Goal: Task Accomplishment & Management: Complete application form

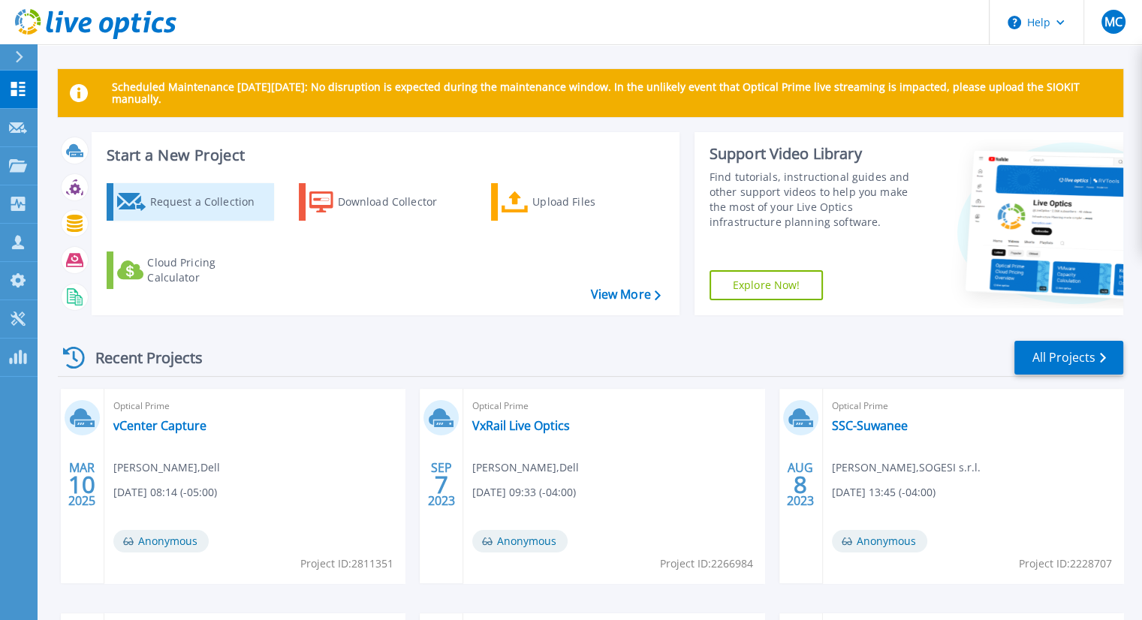
click at [195, 203] on div "Request a Collection" at bounding box center [209, 202] width 120 height 30
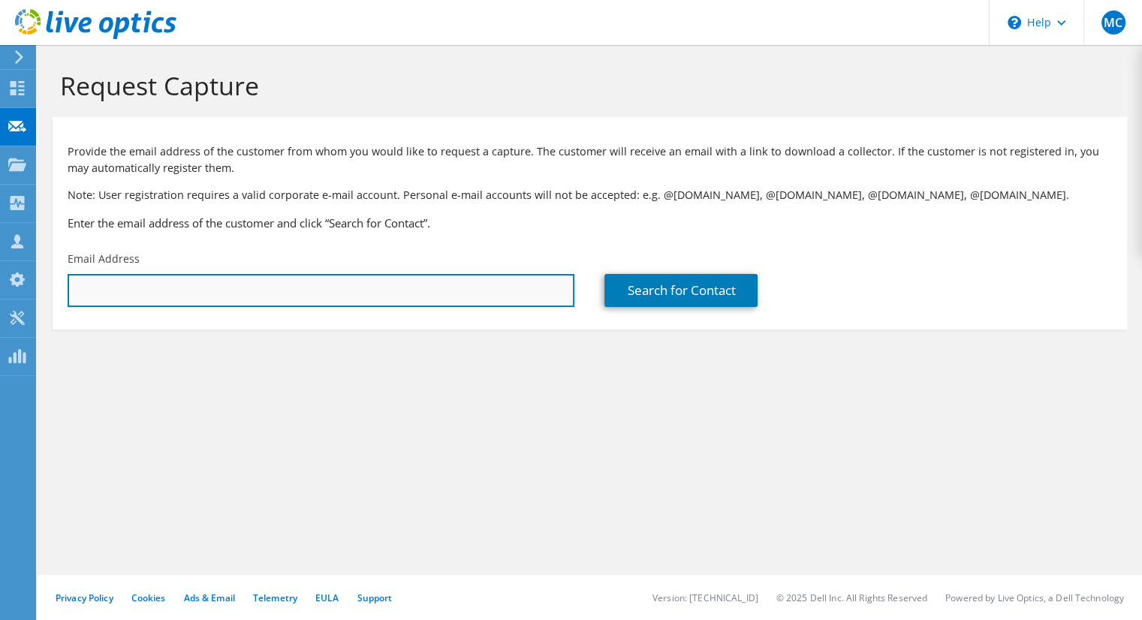
click at [191, 285] on input "text" at bounding box center [321, 290] width 507 height 33
paste input "srr@omnissa.com"
type input "srr@omnissa.com"
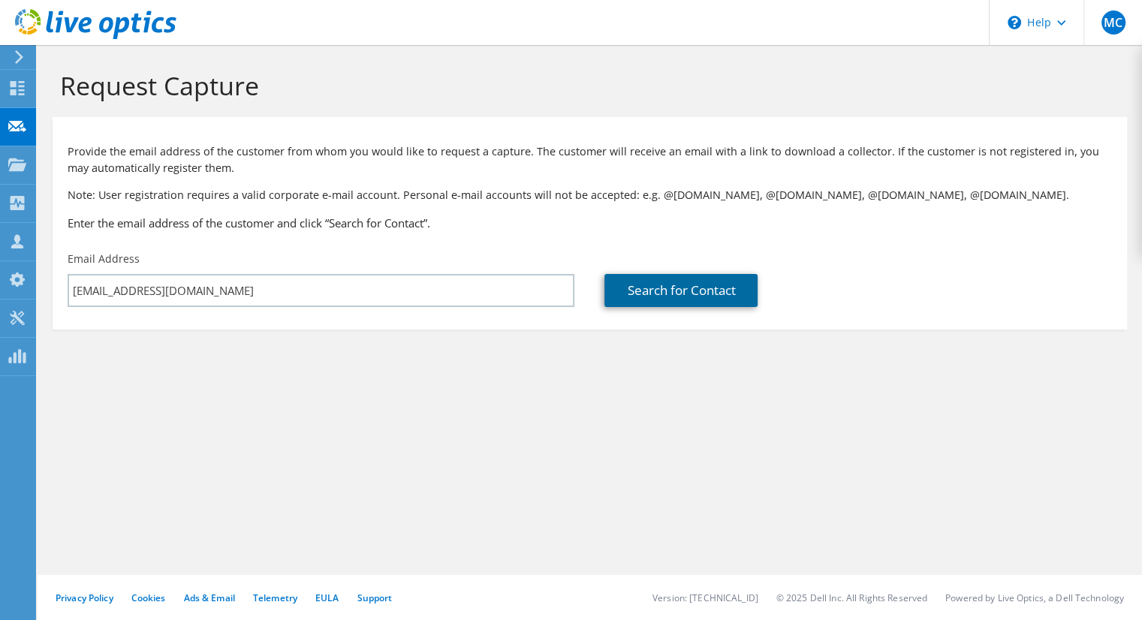
click at [722, 288] on link "Search for Contact" at bounding box center [681, 290] width 153 height 33
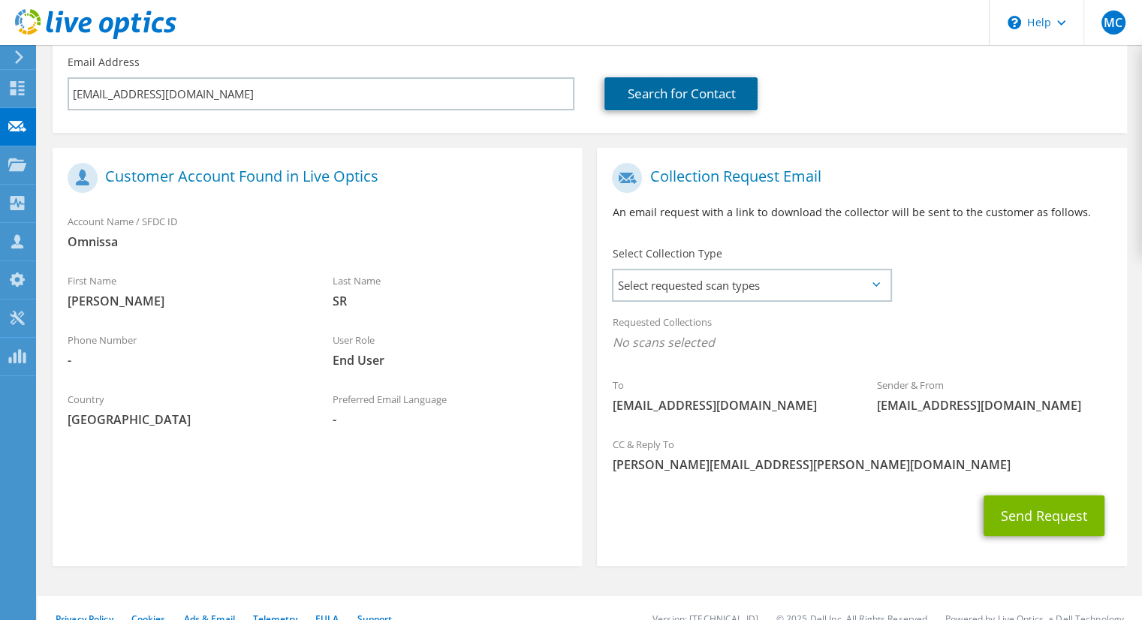
scroll to position [219, 0]
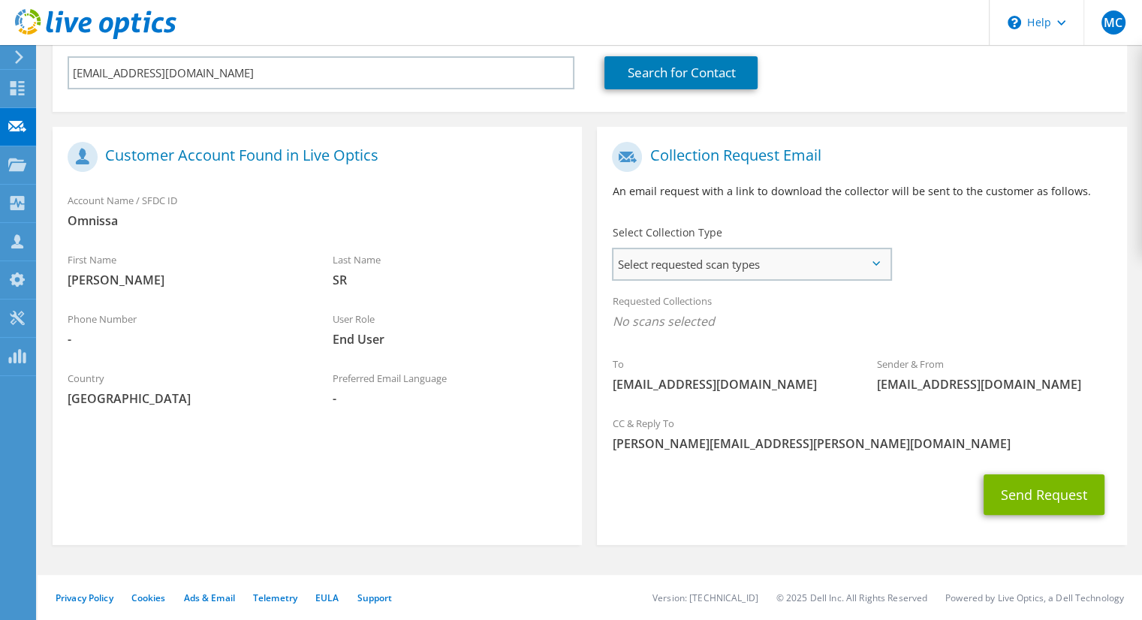
click at [698, 260] on span "Select requested scan types" at bounding box center [752, 264] width 276 height 30
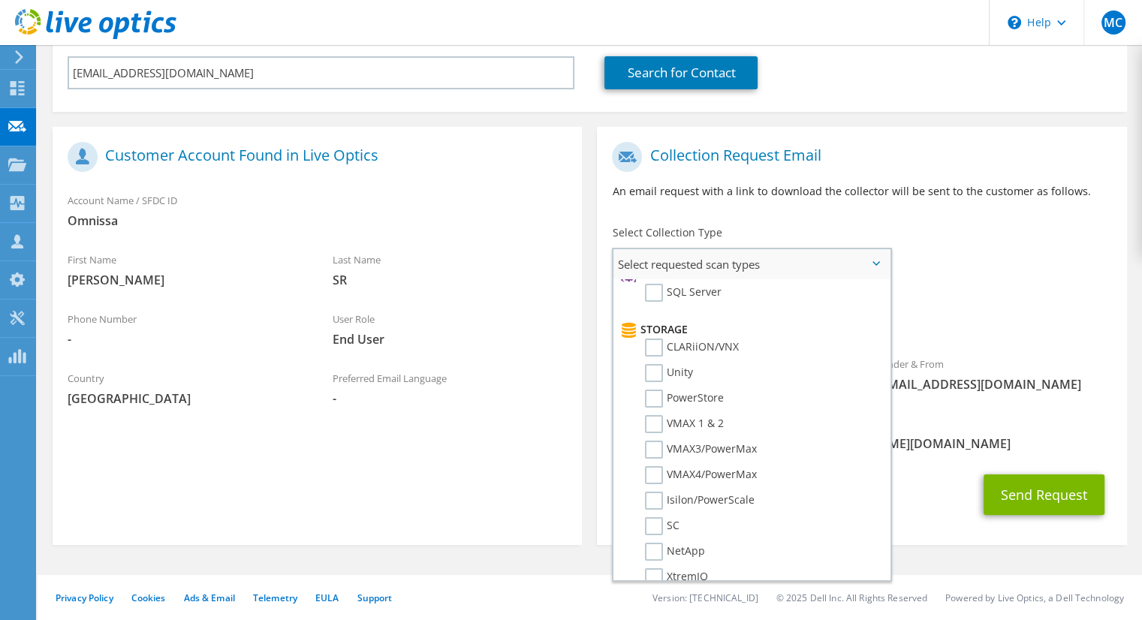
scroll to position [300, 0]
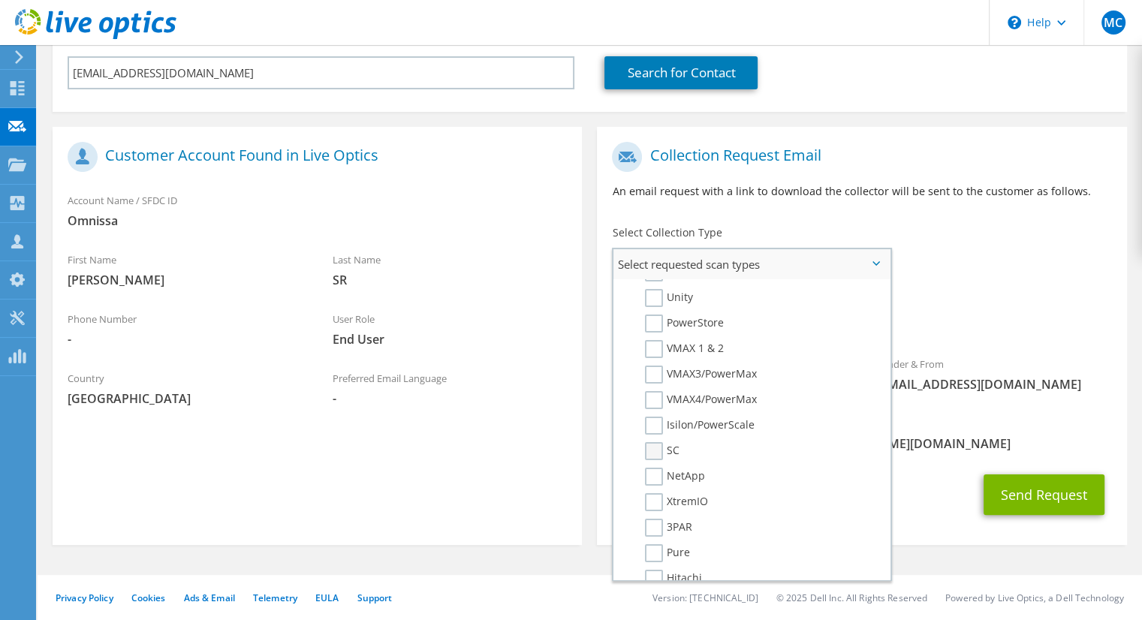
click at [654, 442] on label "SC" at bounding box center [662, 451] width 35 height 18
click at [0, 0] on input "SC" at bounding box center [0, 0] width 0 height 0
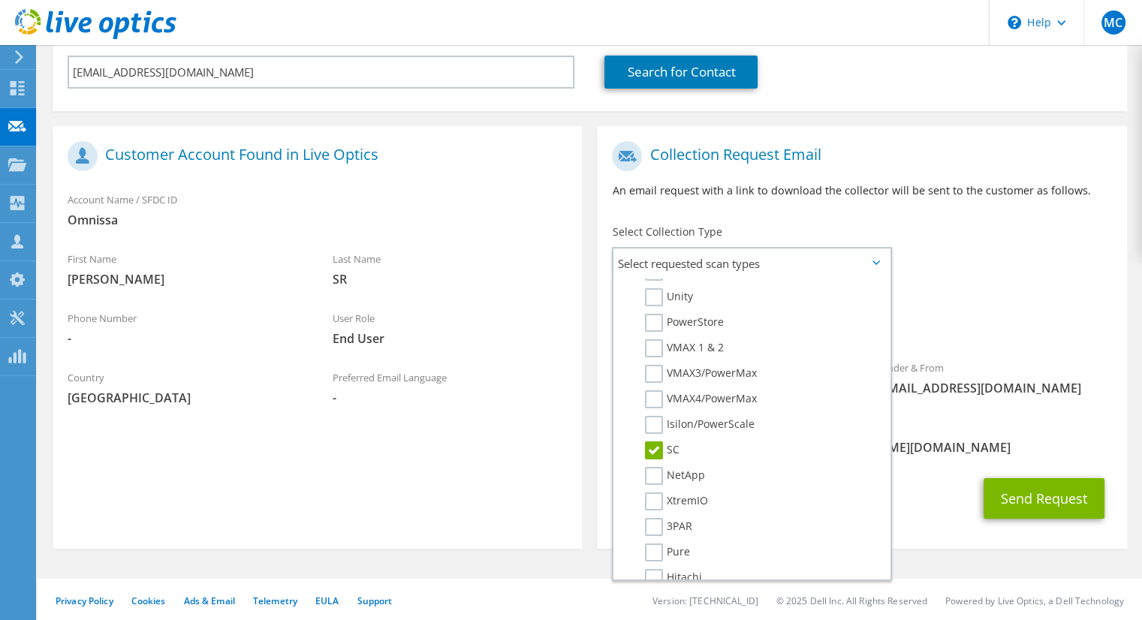
click at [939, 145] on h1 "Collection Request Email" at bounding box center [858, 156] width 492 height 30
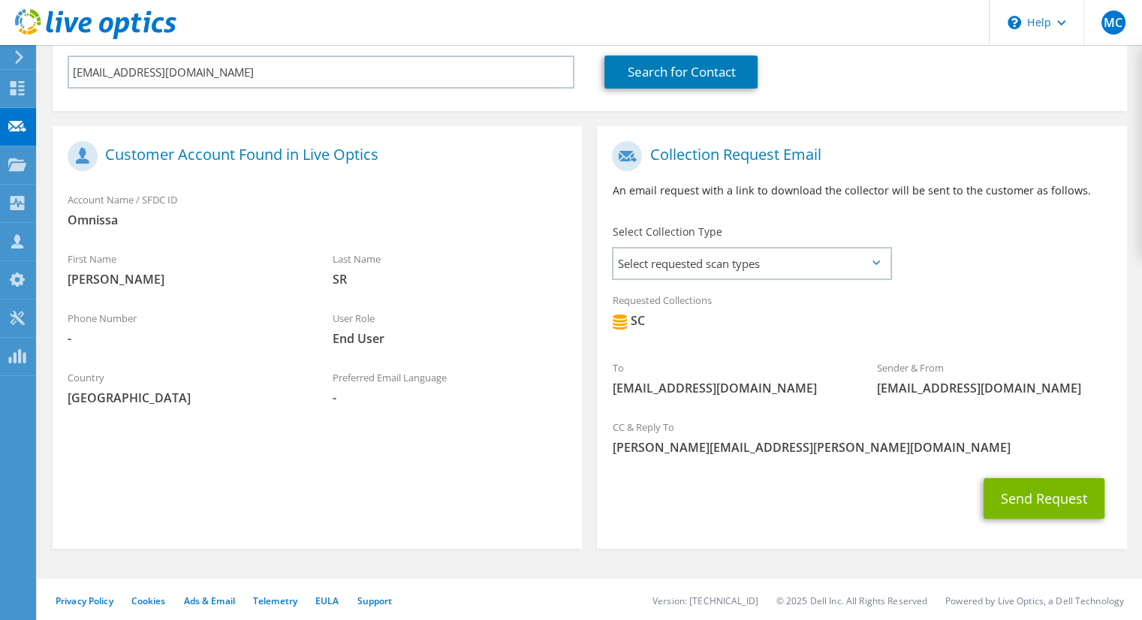
scroll to position [222, 0]
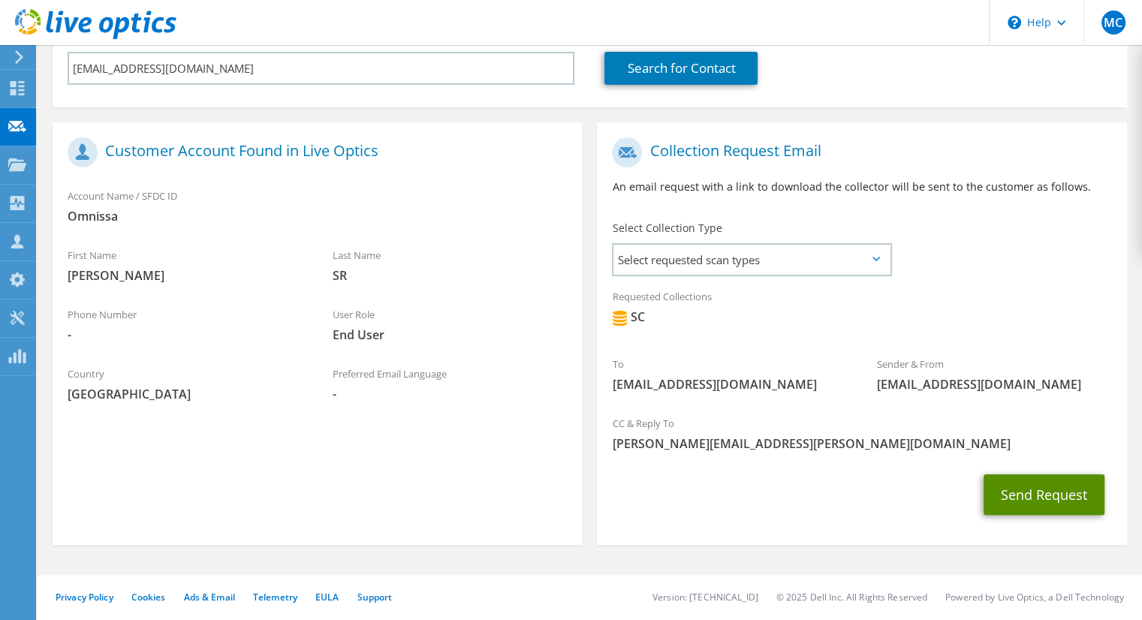
click at [1036, 505] on button "Send Request" at bounding box center [1044, 495] width 121 height 41
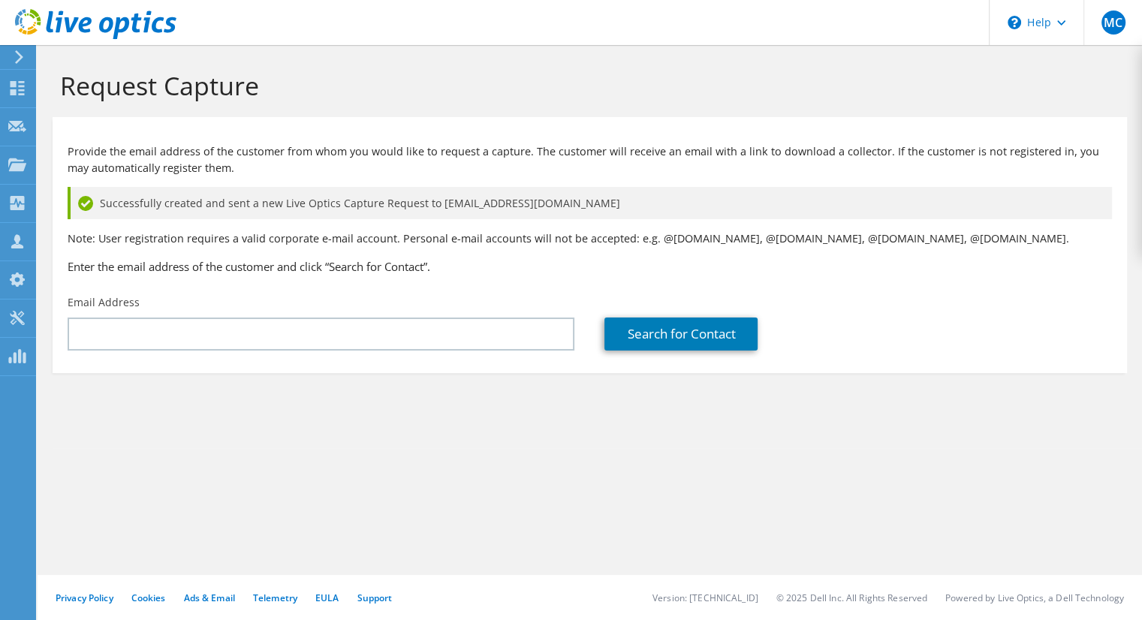
click at [24, 56] on icon at bounding box center [19, 57] width 11 height 14
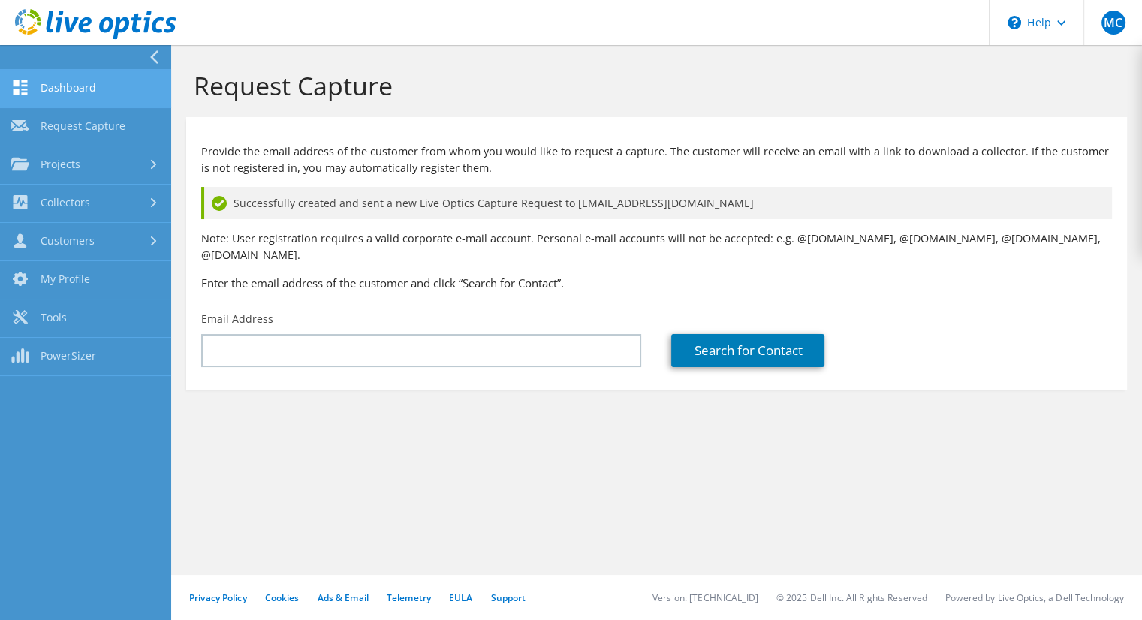
click at [45, 85] on link "Dashboard" at bounding box center [85, 89] width 171 height 38
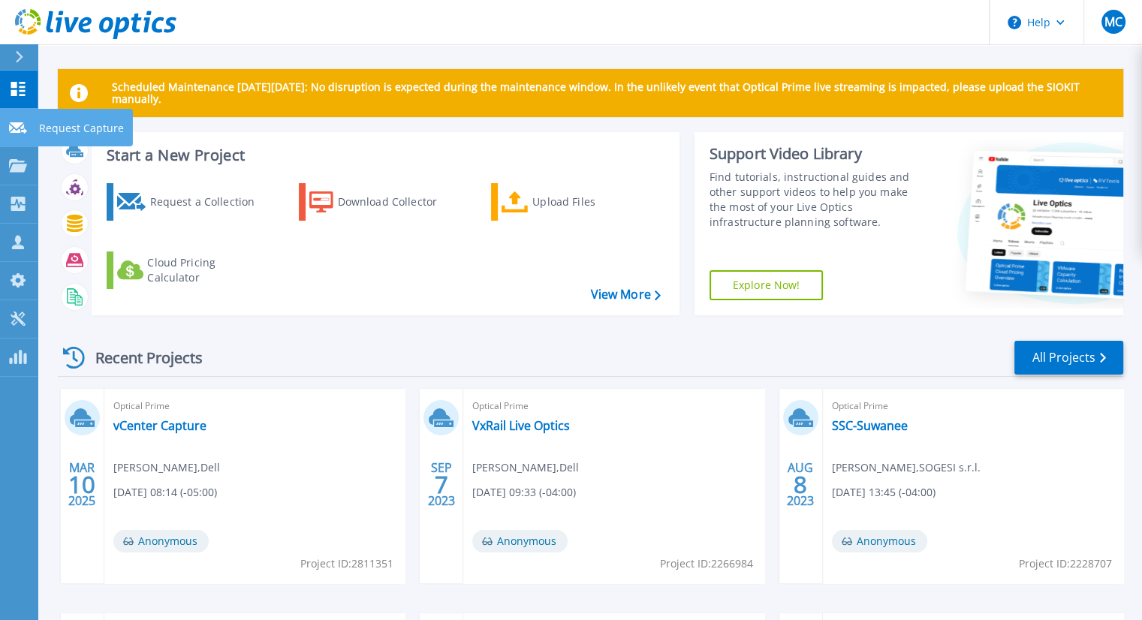
click at [15, 132] on icon at bounding box center [18, 127] width 18 height 11
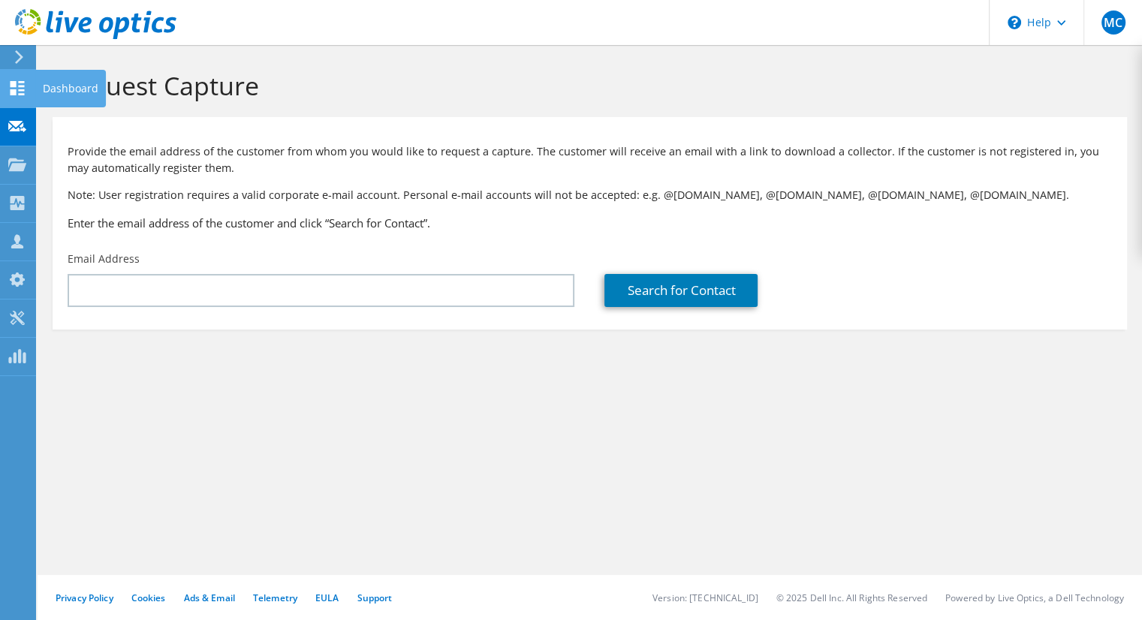
click at [17, 83] on icon at bounding box center [17, 88] width 18 height 14
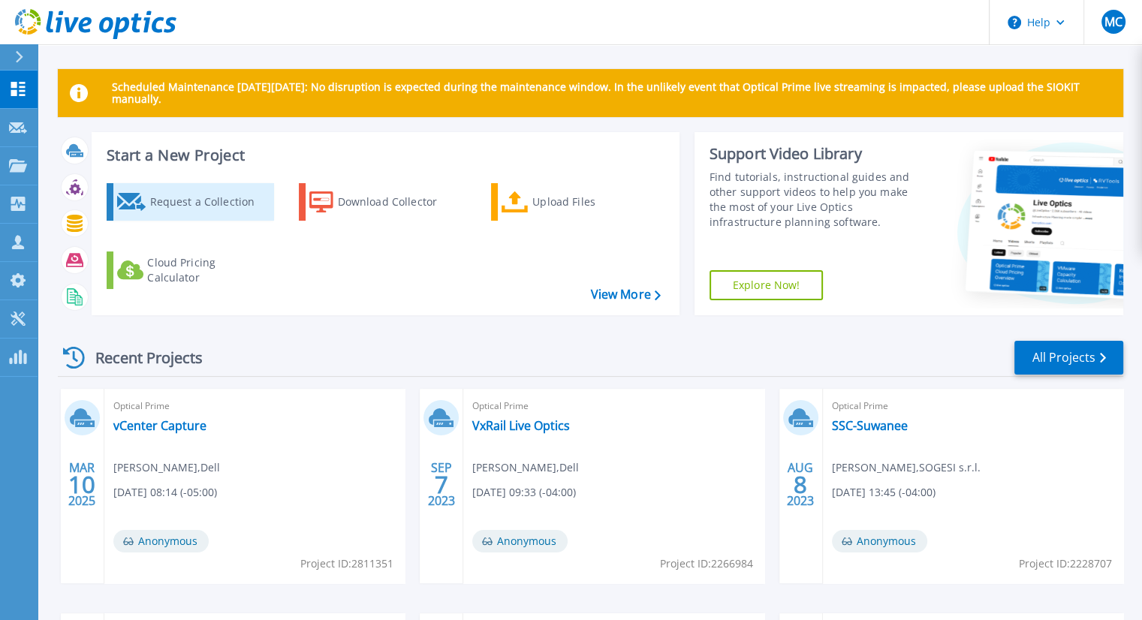
click at [177, 215] on div "Request a Collection" at bounding box center [209, 202] width 120 height 30
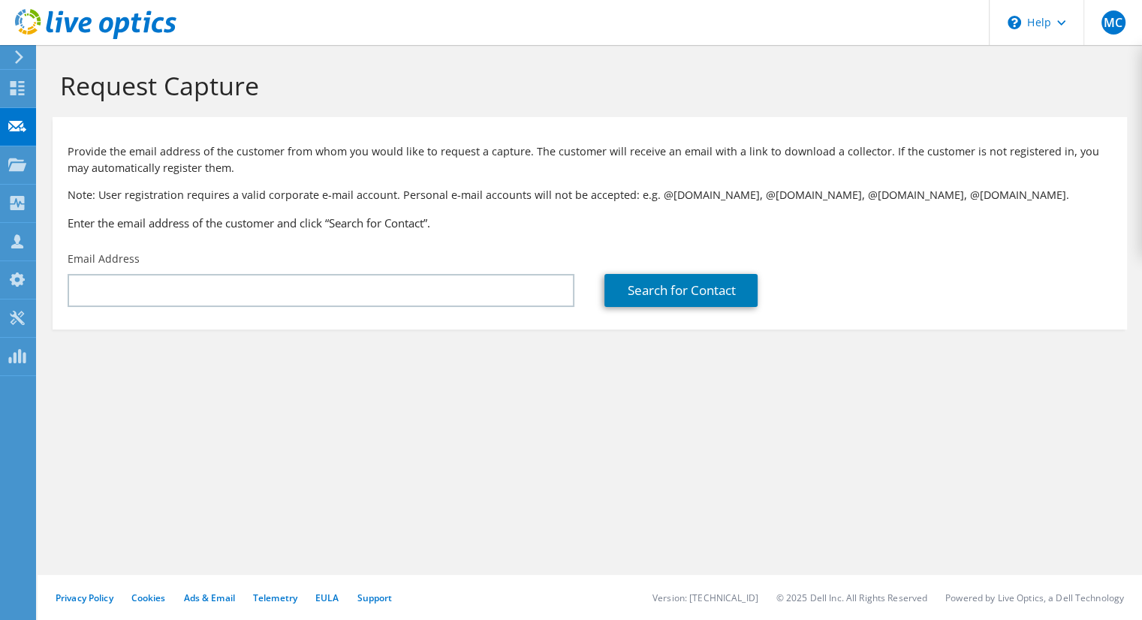
click at [27, 50] on div at bounding box center [88, 25] width 176 height 50
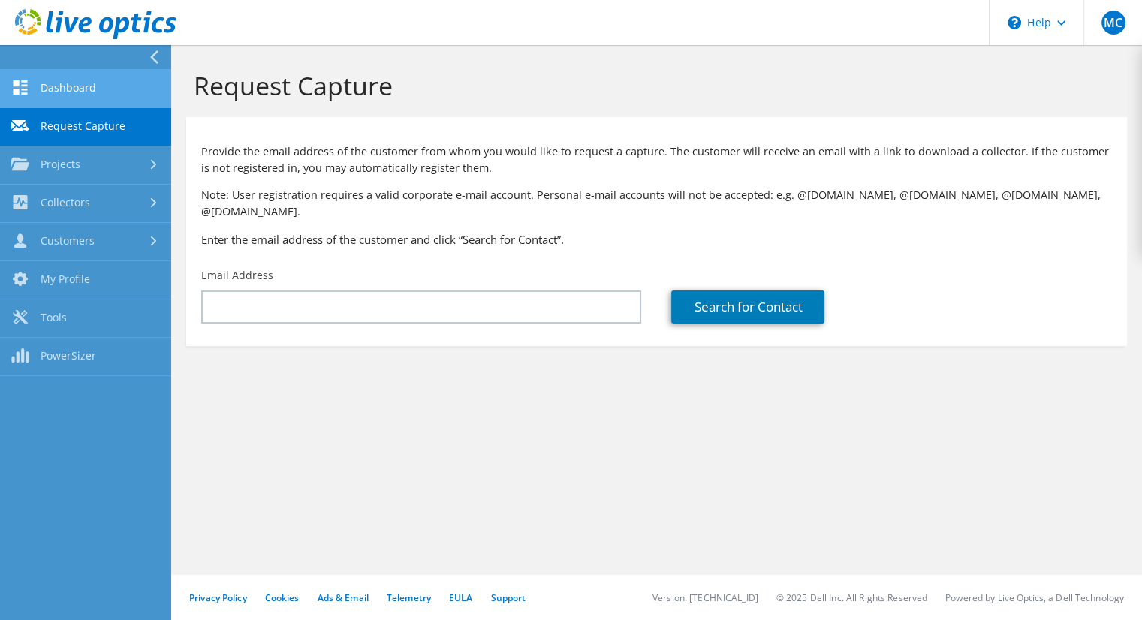
click at [42, 91] on link "Dashboard" at bounding box center [85, 89] width 171 height 38
